Goal: Transaction & Acquisition: Purchase product/service

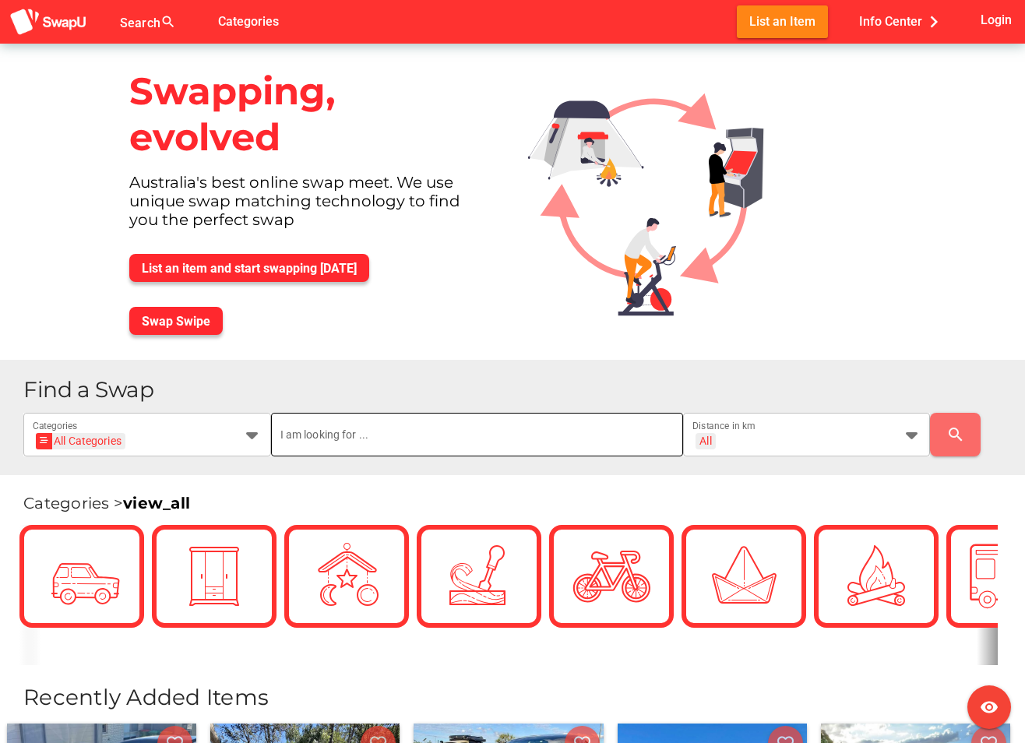
click at [379, 429] on input "text" at bounding box center [478, 435] width 394 height 44
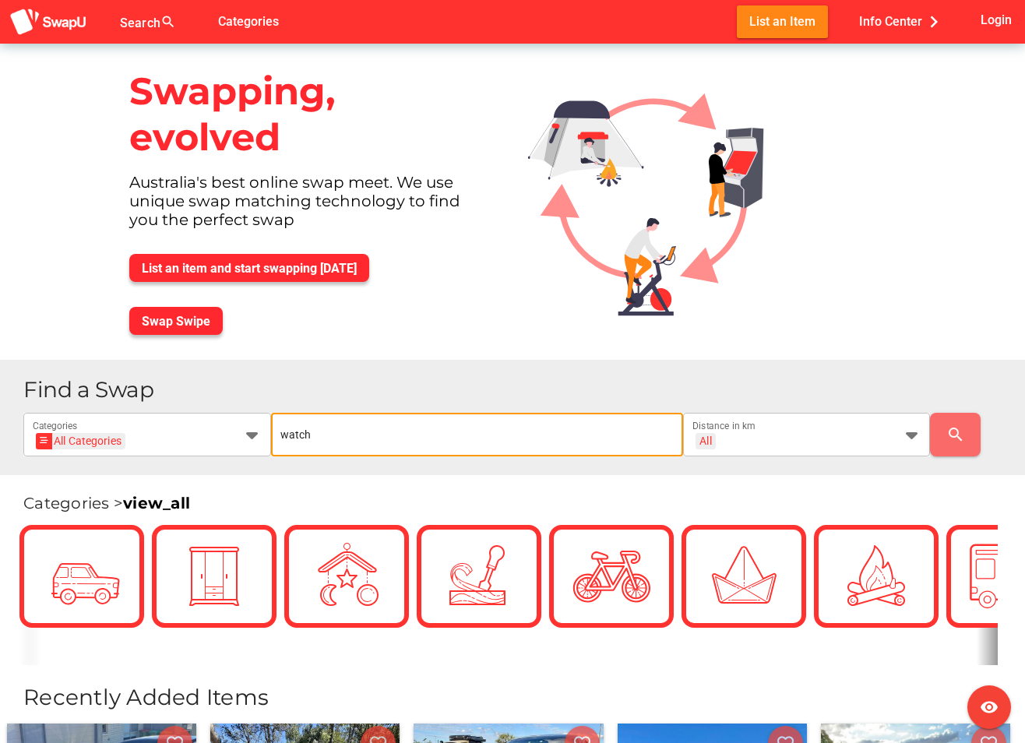
type input "watch"
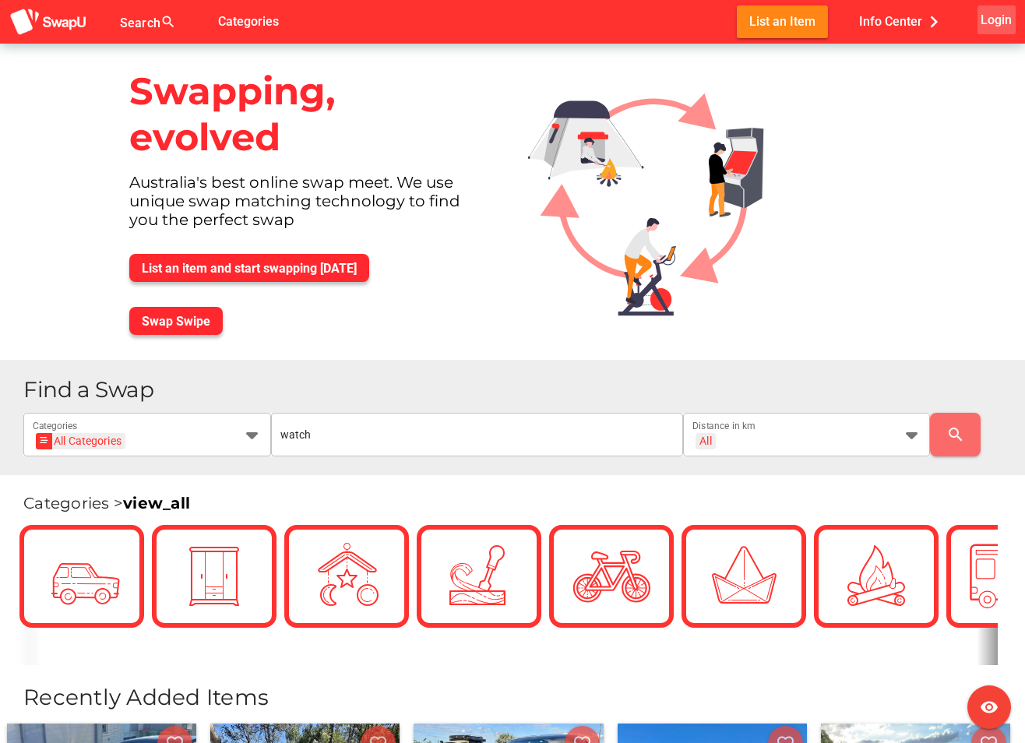
click at [1000, 12] on span "Login" at bounding box center [996, 19] width 31 height 21
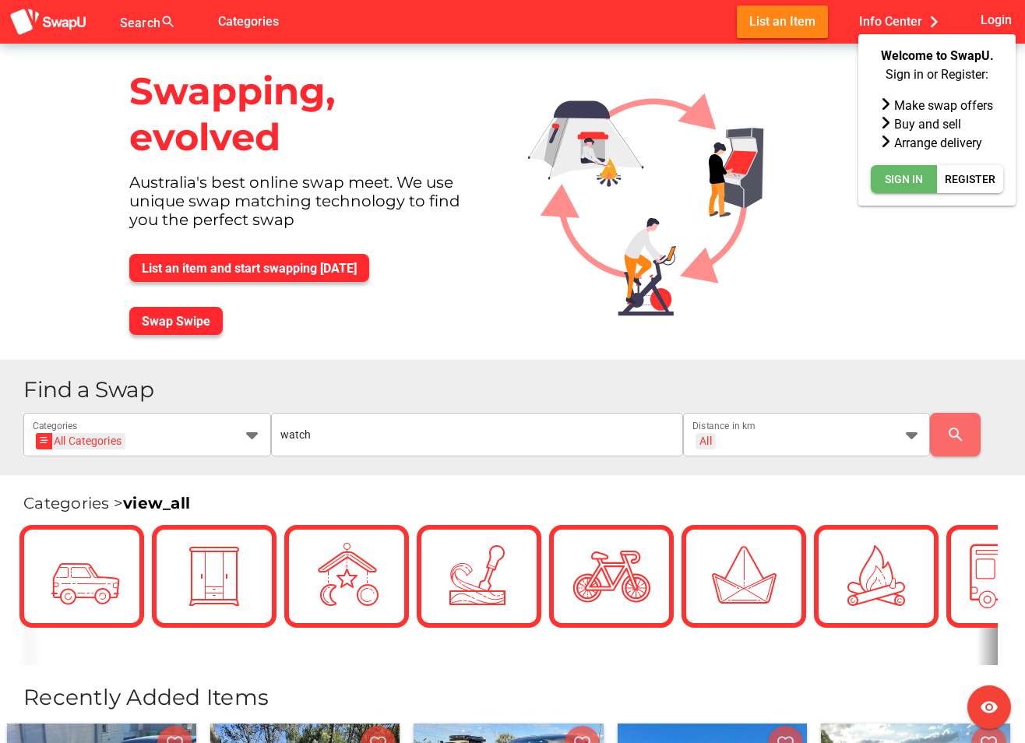
click at [909, 180] on span "Sign In" at bounding box center [904, 179] width 38 height 19
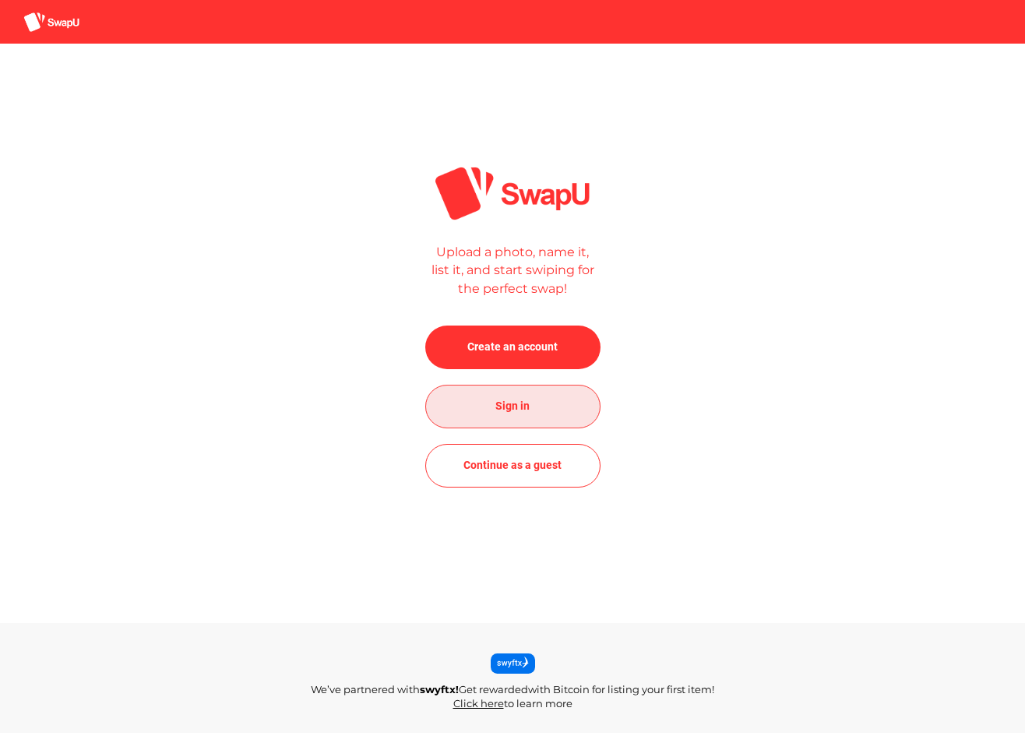
click at [534, 390] on span "Sign in" at bounding box center [513, 406] width 150 height 37
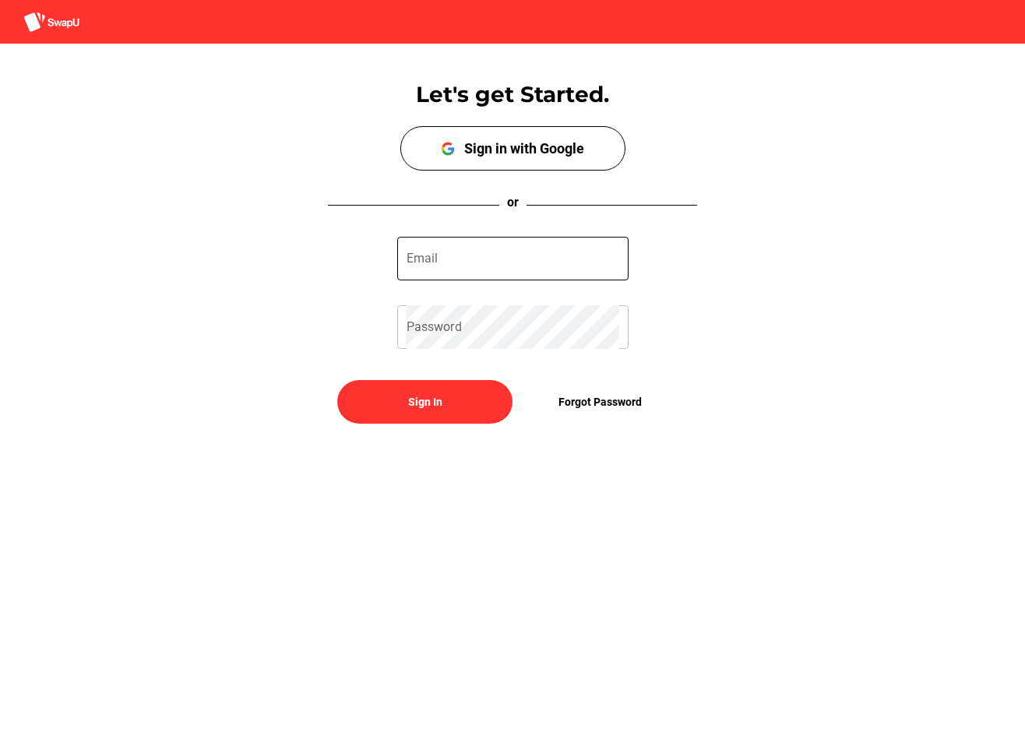
click at [494, 259] on input "Email" at bounding box center [513, 259] width 213 height 44
click at [0, 452] on com-1password-button at bounding box center [0, 452] width 0 height 0
type input "leorwright@outlook.com"
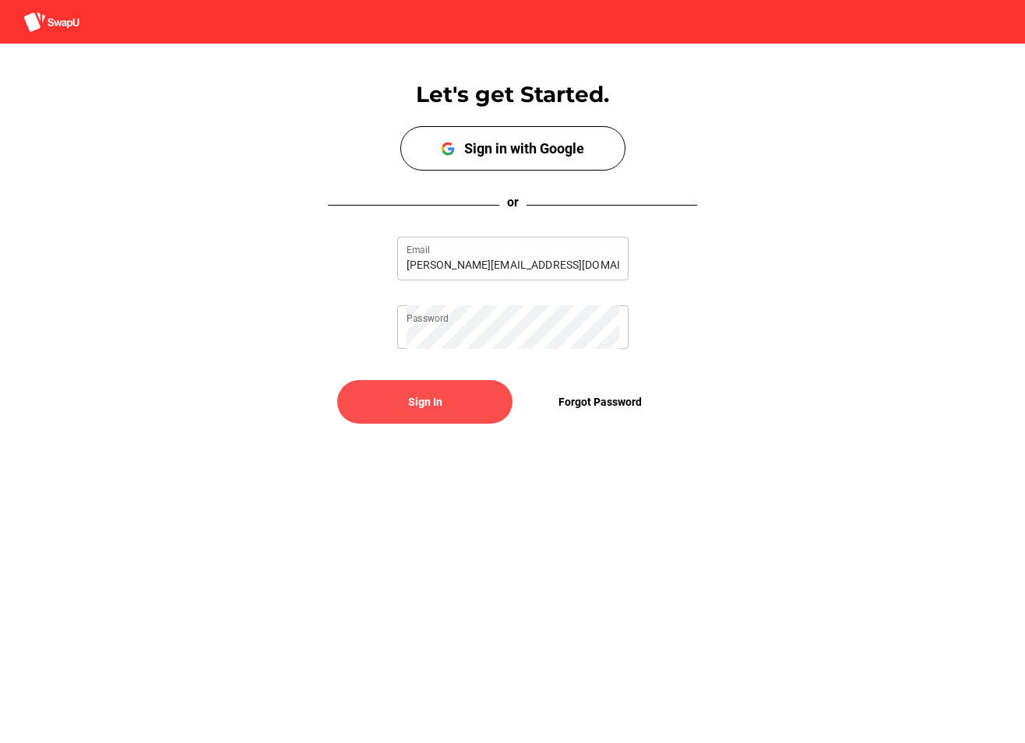
click at [473, 401] on span "Sign In" at bounding box center [425, 401] width 150 height 37
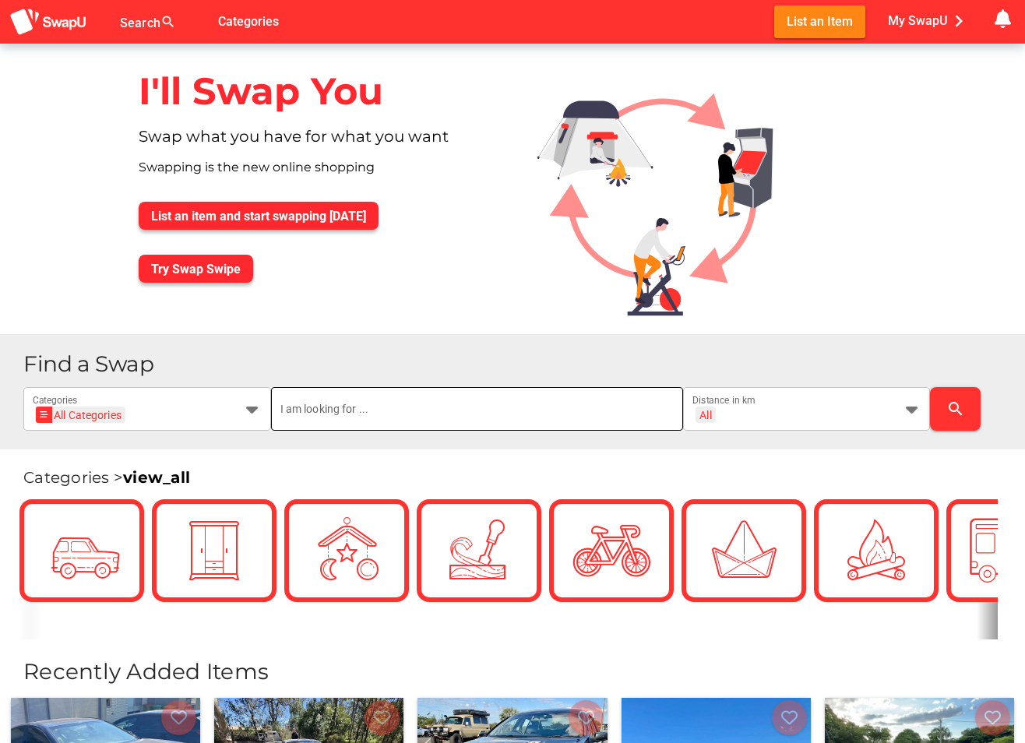
click at [503, 412] on input "text" at bounding box center [478, 409] width 394 height 44
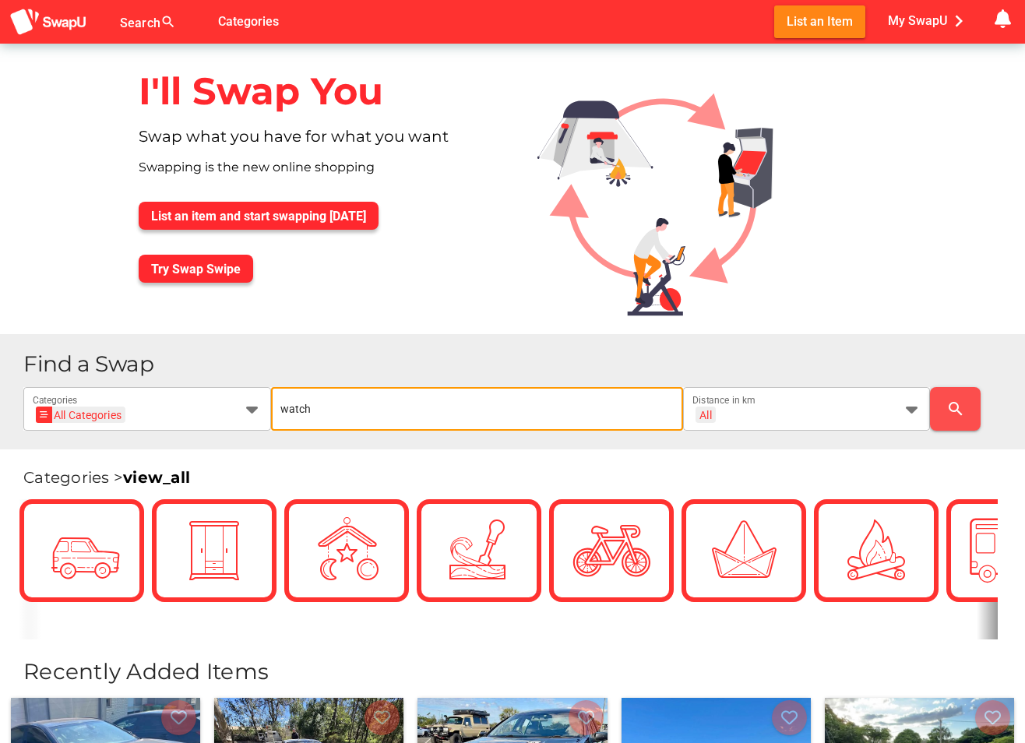
type input "watch"
click at [972, 415] on button "search" at bounding box center [955, 409] width 51 height 44
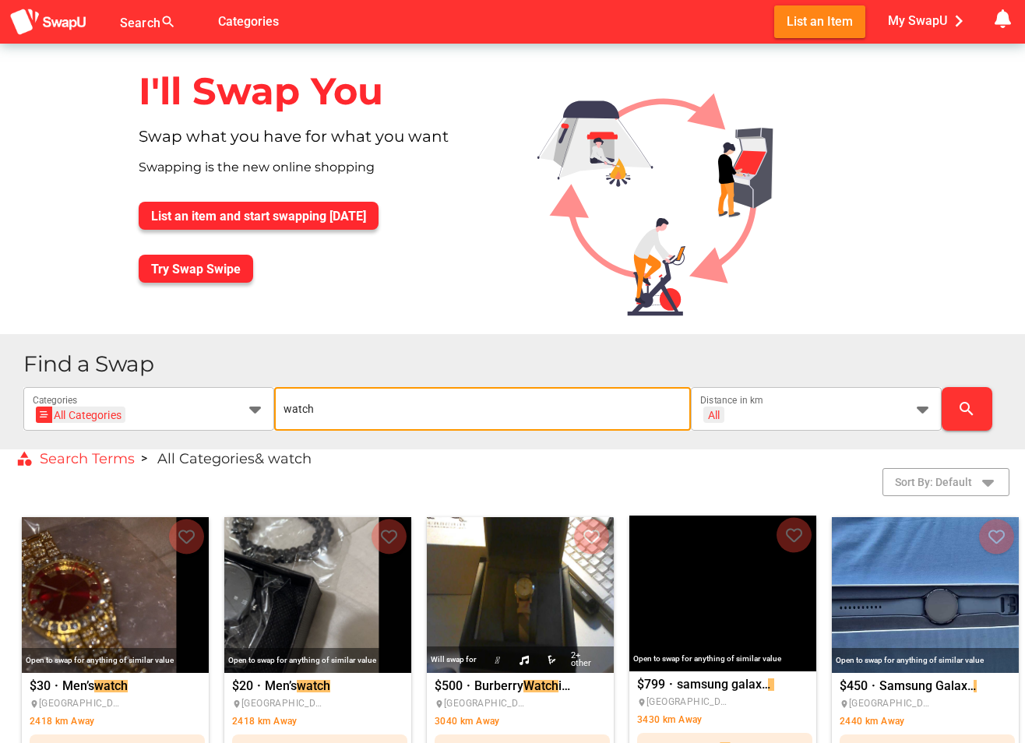
click at [553, 413] on input "watch" at bounding box center [483, 409] width 399 height 44
type input "dshock"
click at [979, 406] on span "search" at bounding box center [968, 408] width 26 height 37
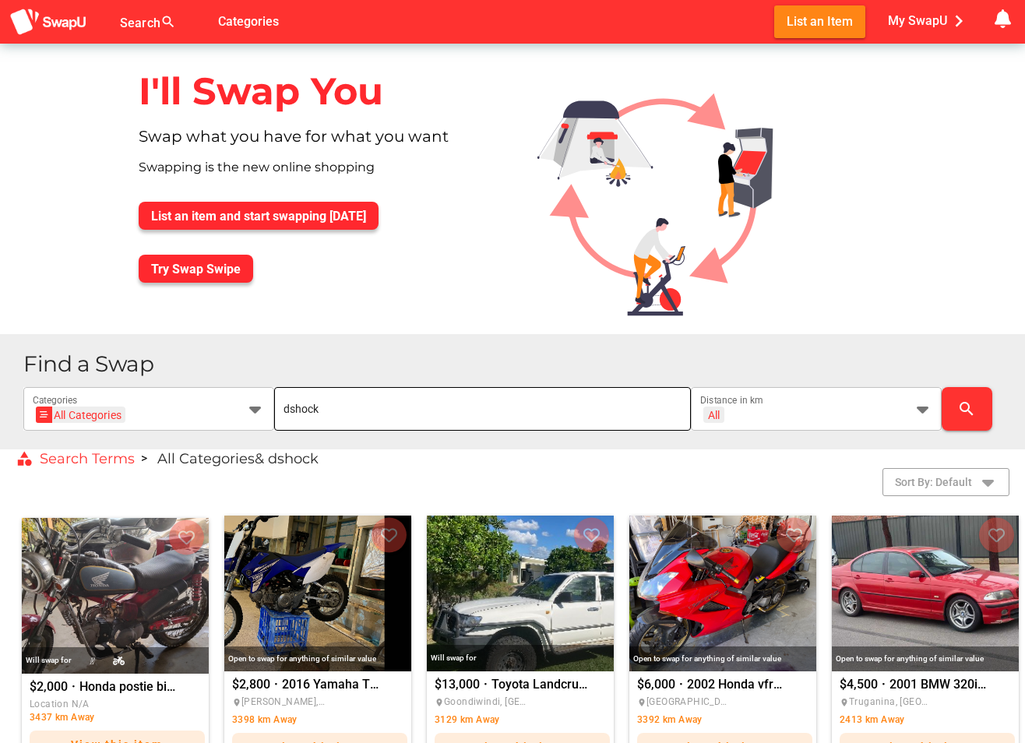
drag, startPoint x: 288, startPoint y: 408, endPoint x: 298, endPoint y: 410, distance: 10.4
click at [288, 408] on input "dshock" at bounding box center [483, 409] width 399 height 44
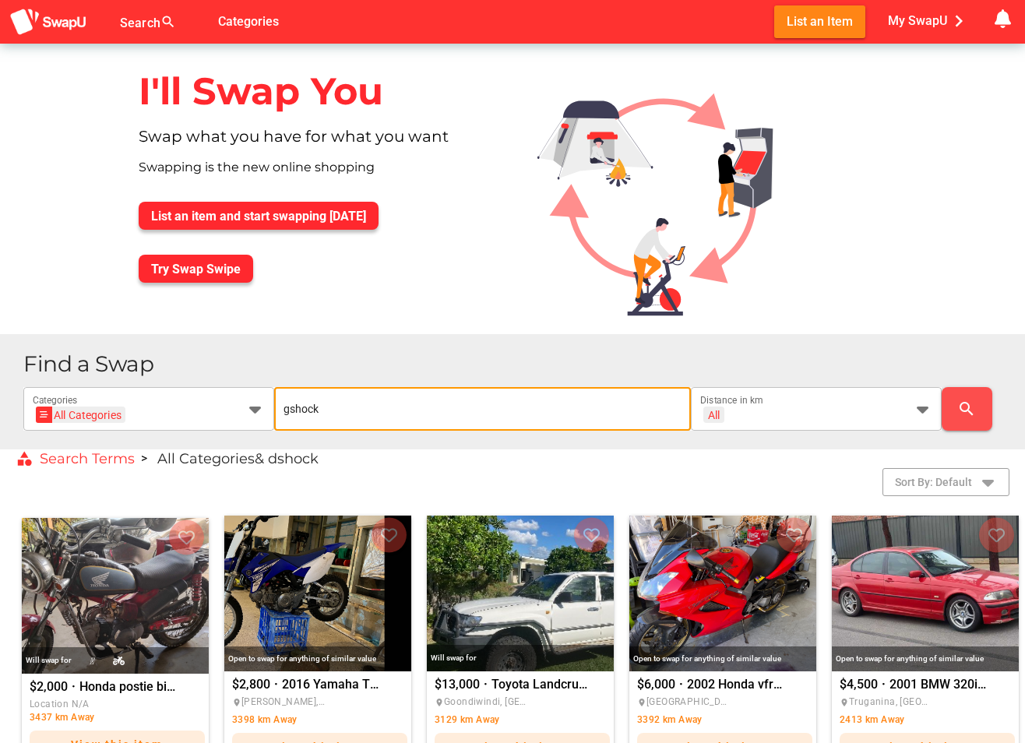
type input "gshock"
click at [973, 405] on icon "search" at bounding box center [967, 409] width 19 height 19
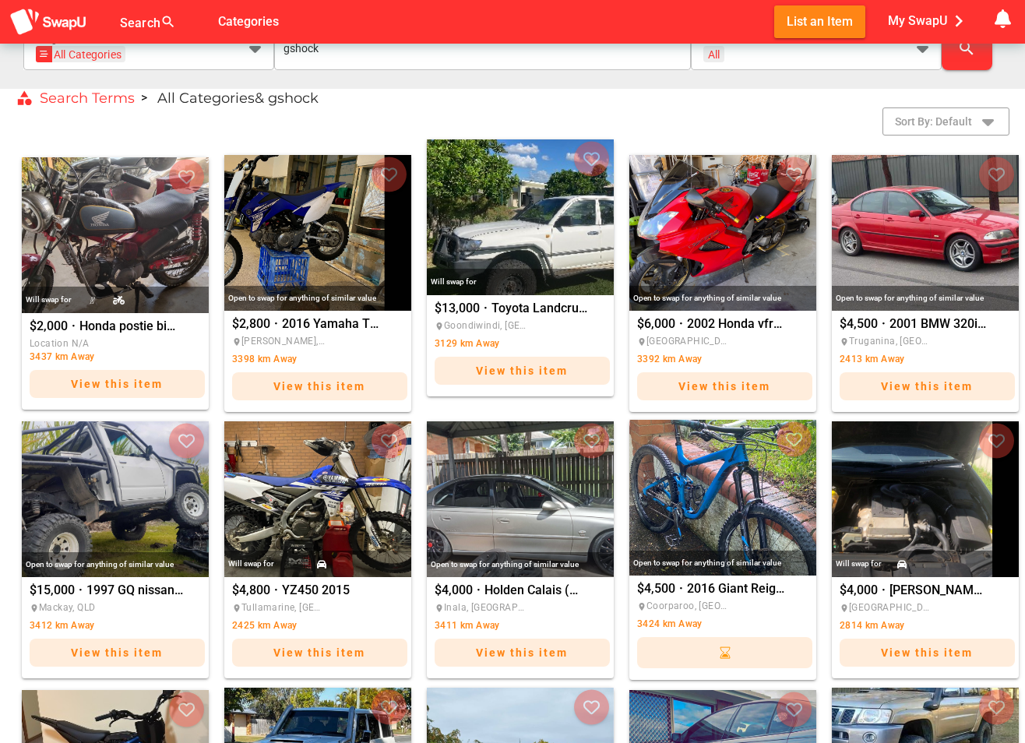
scroll to position [454, 0]
